Goal: Task Accomplishment & Management: Manage account settings

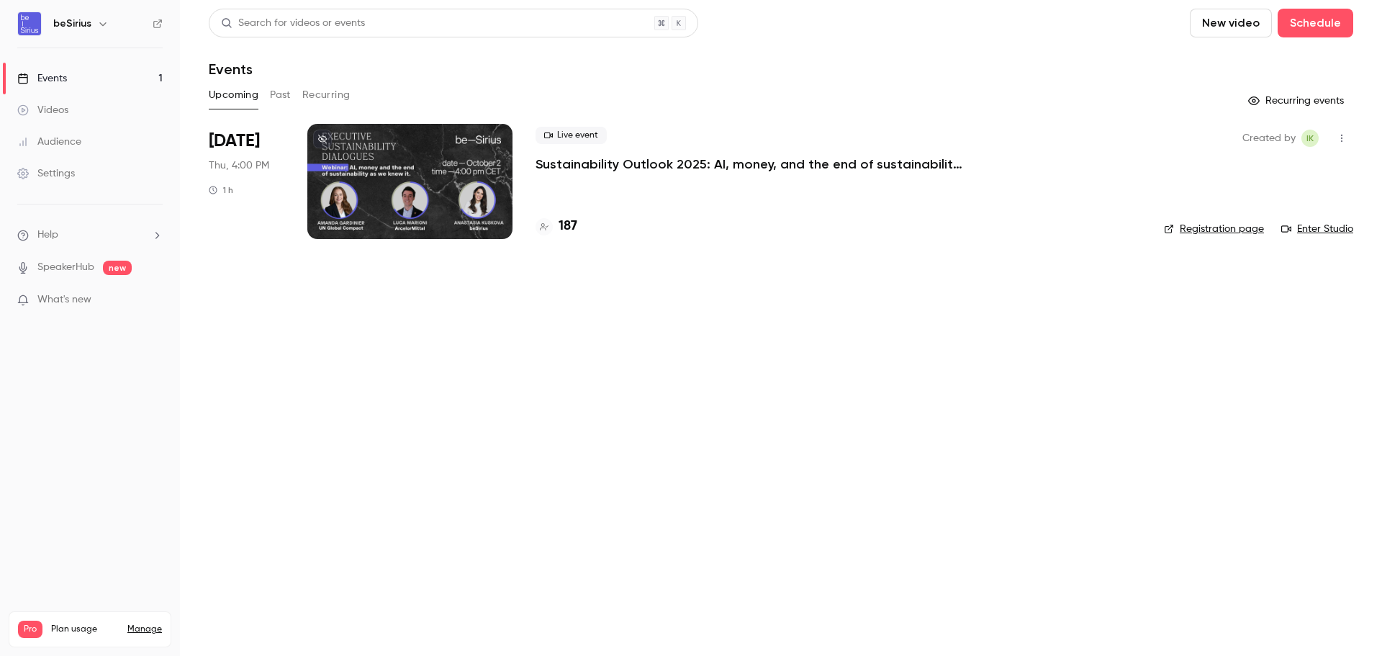
click at [457, 172] on div at bounding box center [409, 181] width 205 height 115
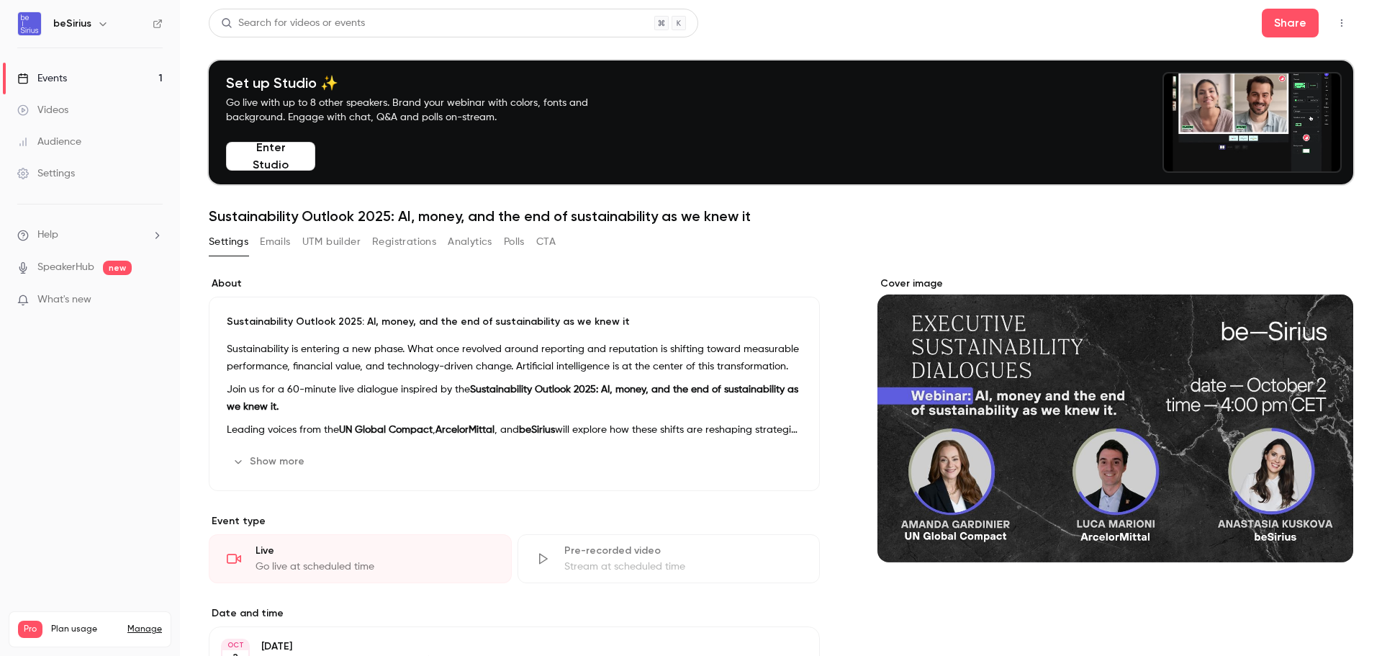
click at [267, 252] on button "Emails" at bounding box center [275, 241] width 30 height 23
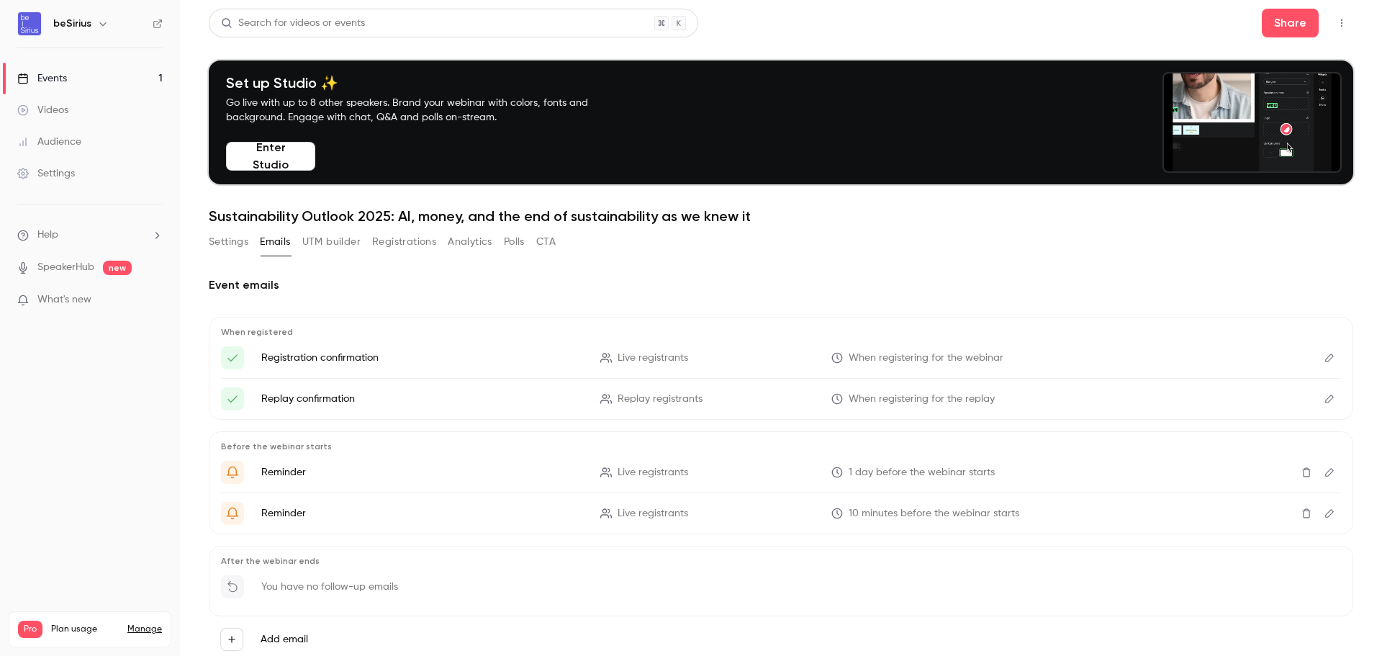
click at [413, 244] on button "Registrations" at bounding box center [404, 241] width 64 height 23
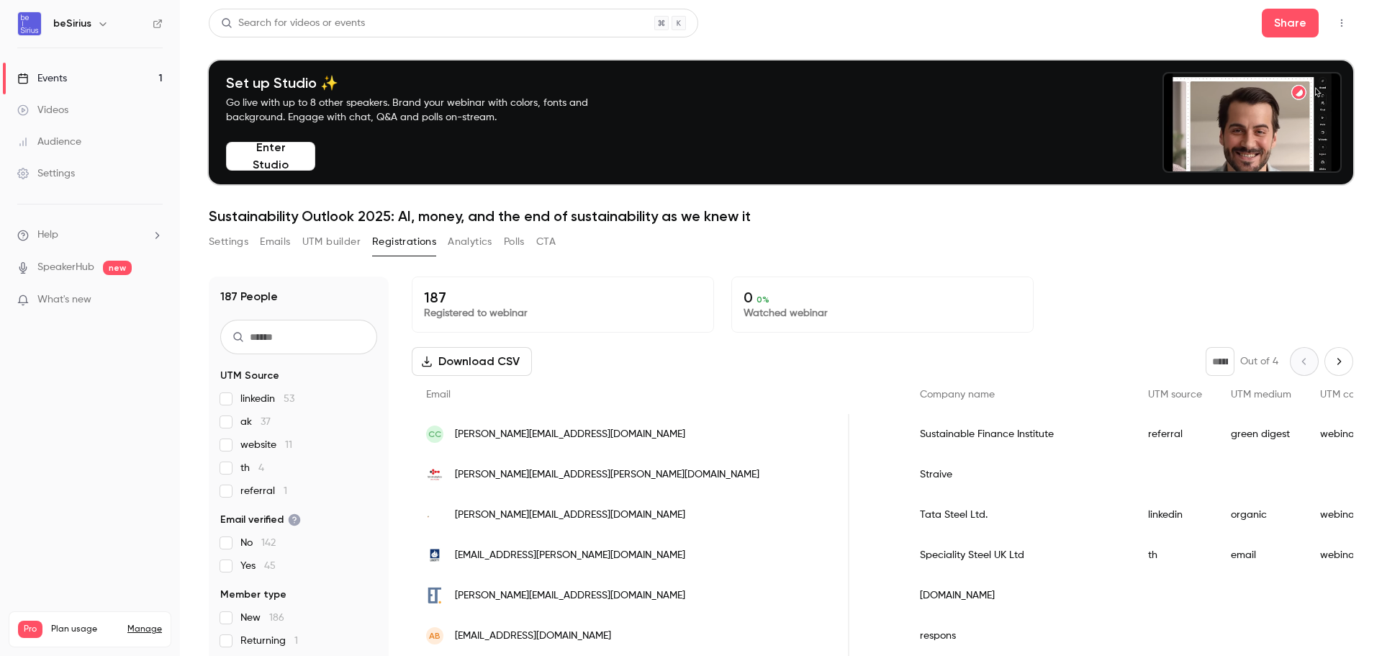
scroll to position [72, 0]
